Goal: Task Accomplishment & Management: Manage account settings

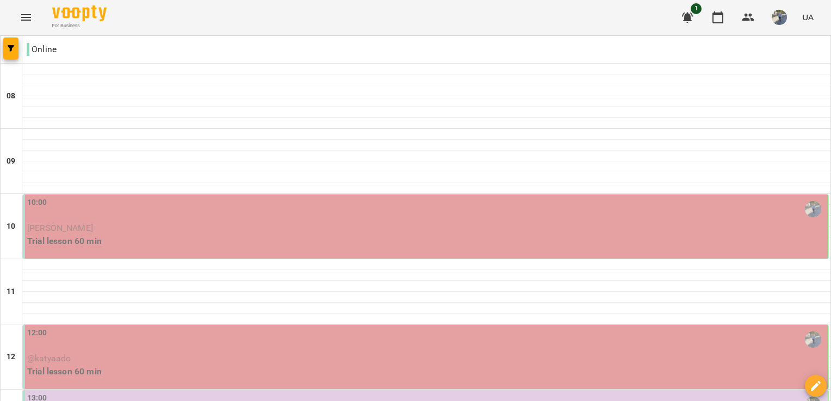
scroll to position [46, 0]
click at [390, 222] on p "[PERSON_NAME]" at bounding box center [426, 228] width 798 height 13
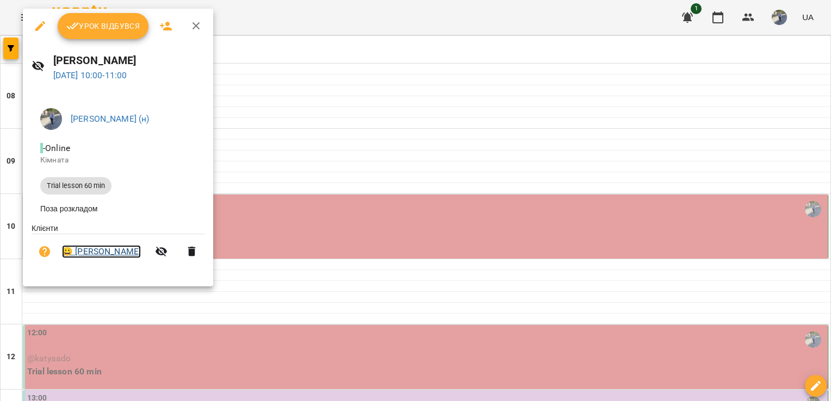
click at [105, 258] on link "😀 [PERSON_NAME]" at bounding box center [101, 251] width 79 height 13
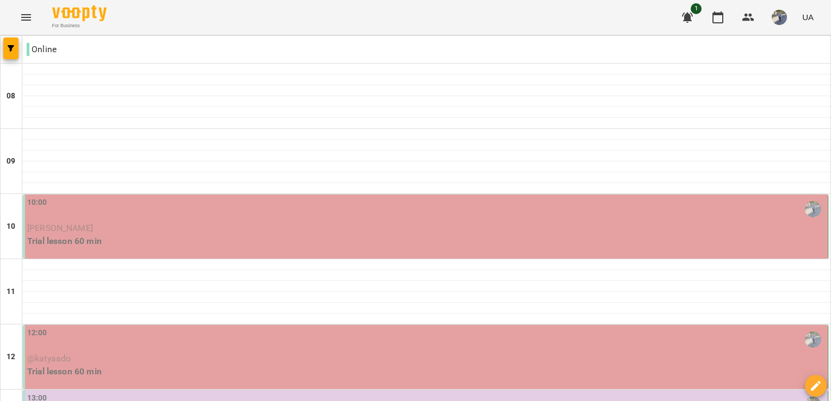
scroll to position [187, 0]
click at [203, 327] on div "12:00" at bounding box center [426, 339] width 798 height 25
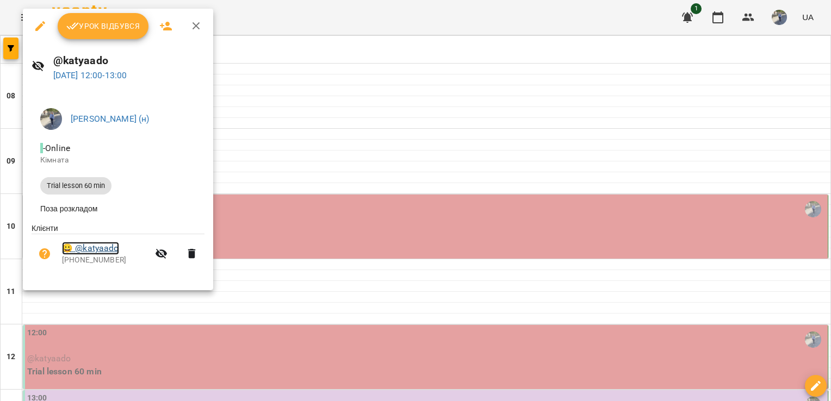
click at [107, 252] on link "😀 @katyaado" at bounding box center [90, 248] width 57 height 13
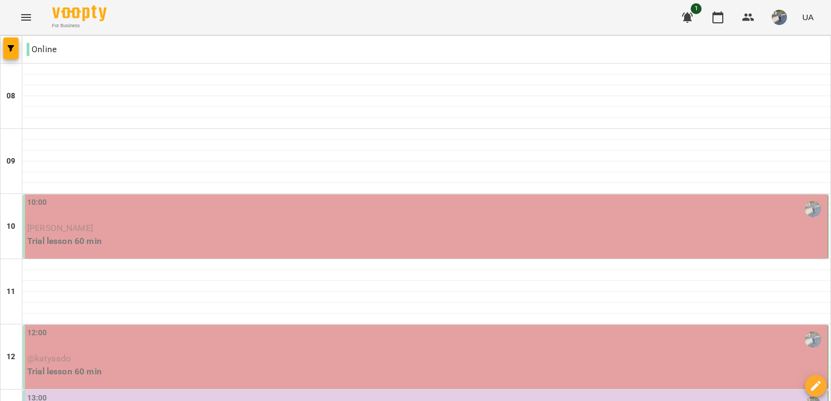
scroll to position [222, 0]
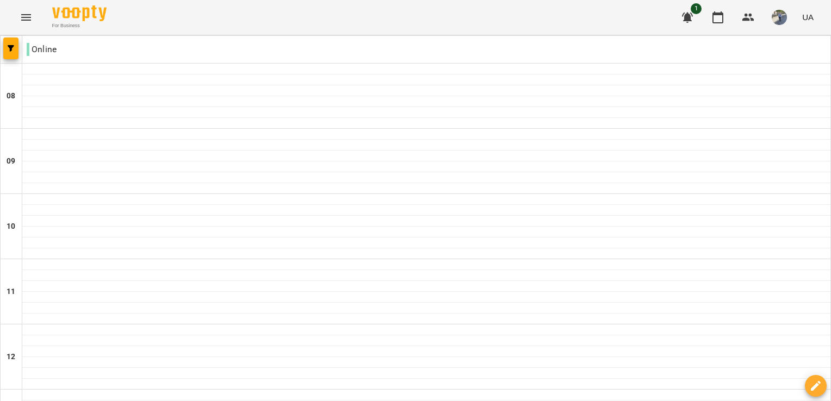
scroll to position [552, 0]
click at [781, 26] on button "button" at bounding box center [779, 17] width 28 height 28
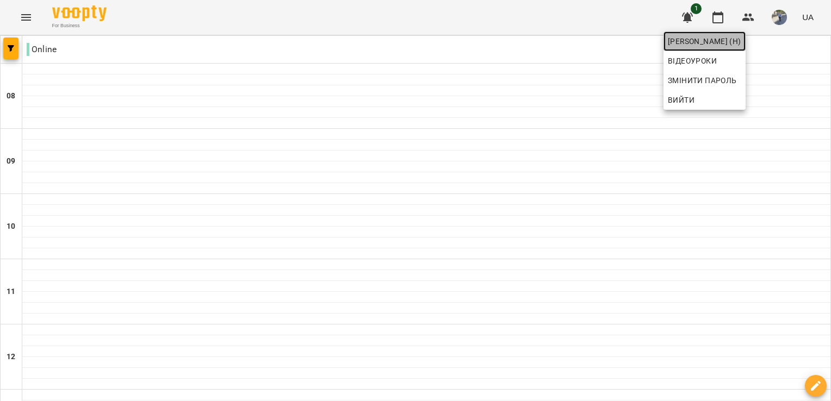
click at [741, 36] on span "[PERSON_NAME] (н)" at bounding box center [704, 41] width 73 height 13
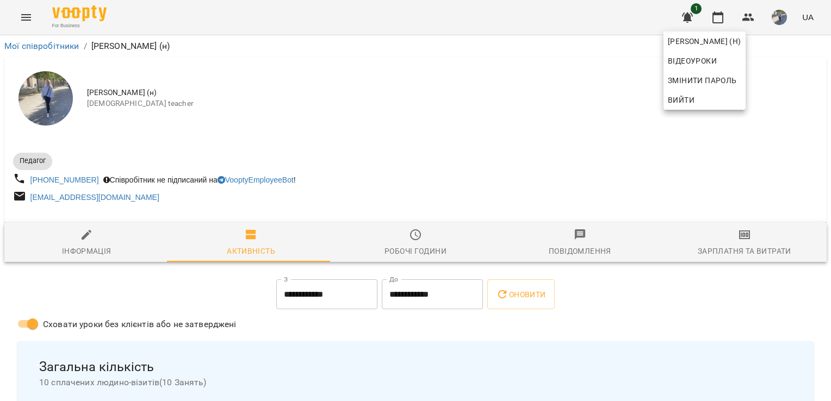
click at [410, 236] on div at bounding box center [415, 200] width 831 height 401
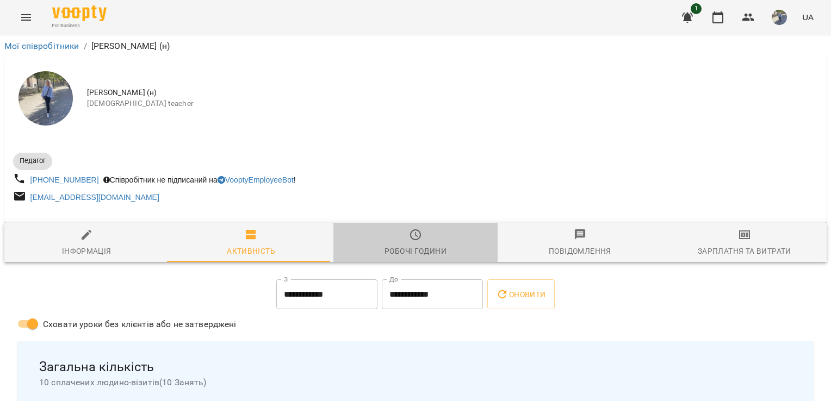
click at [438, 257] on div "Робочі години" at bounding box center [415, 251] width 62 height 13
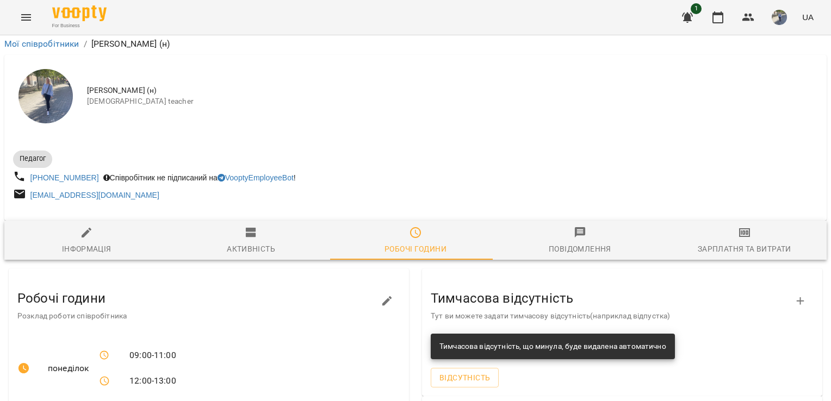
scroll to position [133, 0]
